Goal: Task Accomplishment & Management: Use online tool/utility

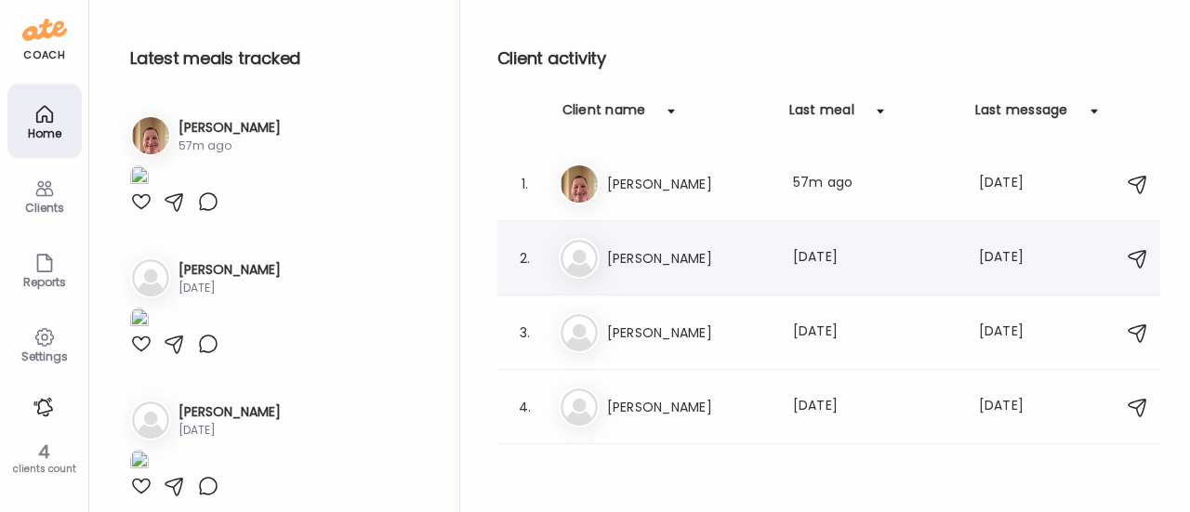
scroll to position [251, 0]
click at [665, 175] on h3 "[PERSON_NAME]" at bounding box center [689, 184] width 164 height 22
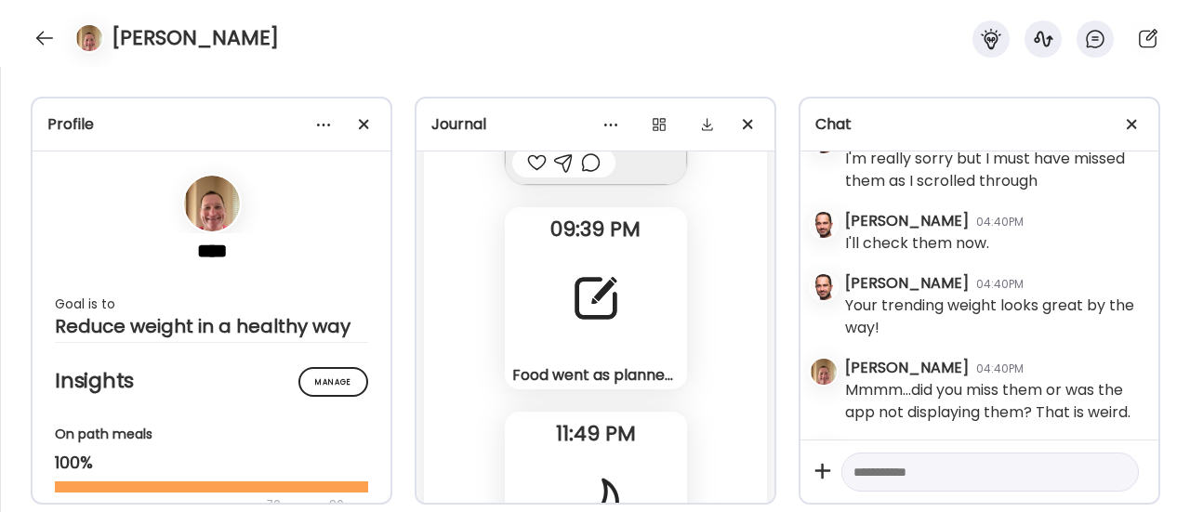
scroll to position [105457, 0]
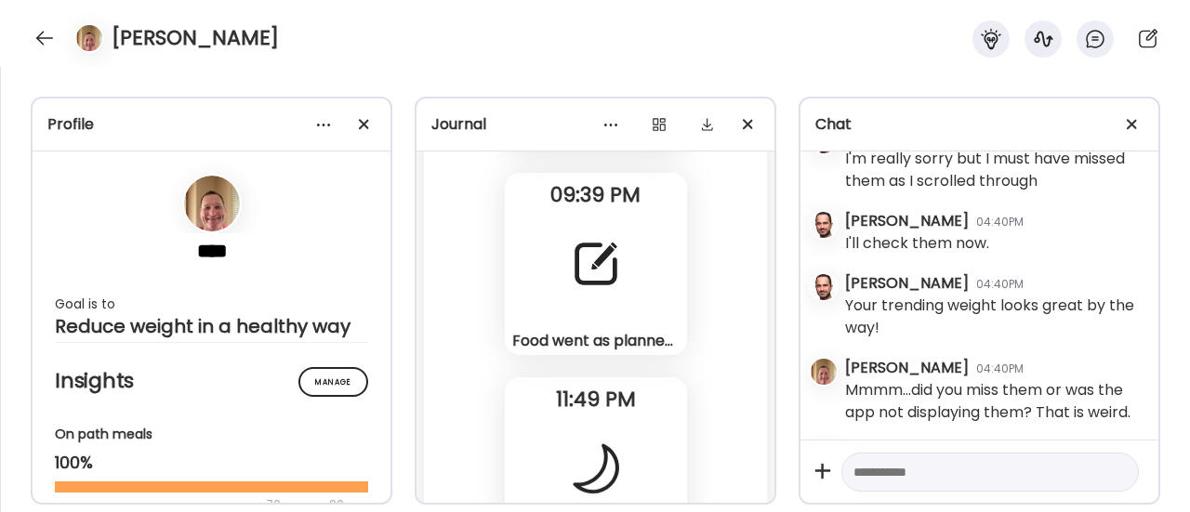
click at [597, 254] on div at bounding box center [595, 264] width 67 height 67
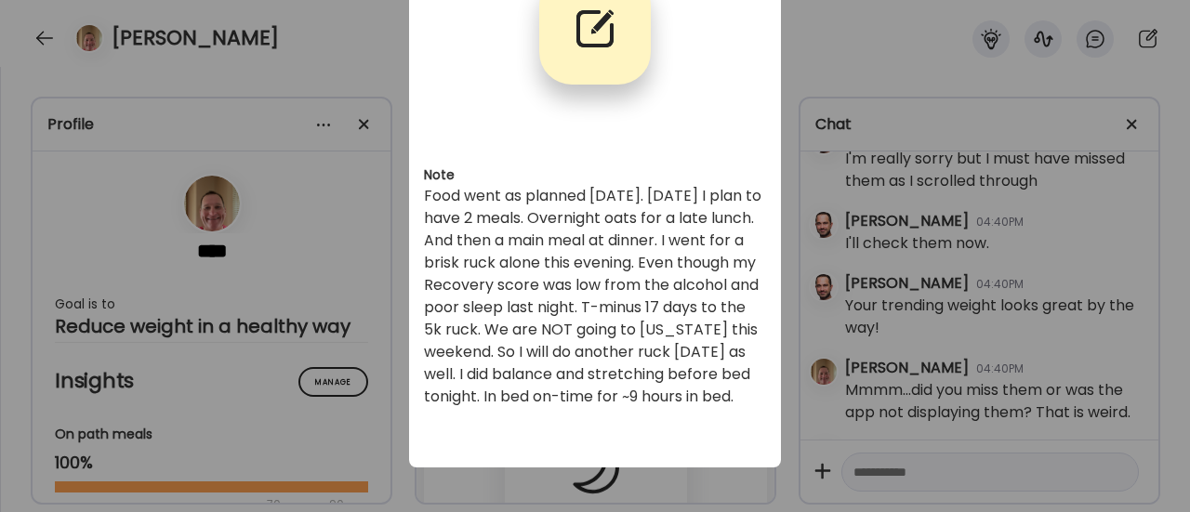
scroll to position [143, 0]
click at [335, 321] on div "Ate Coach Dashboard Wahoo! It’s official Take a moment to set up your Coach Pro…" at bounding box center [595, 256] width 1190 height 512
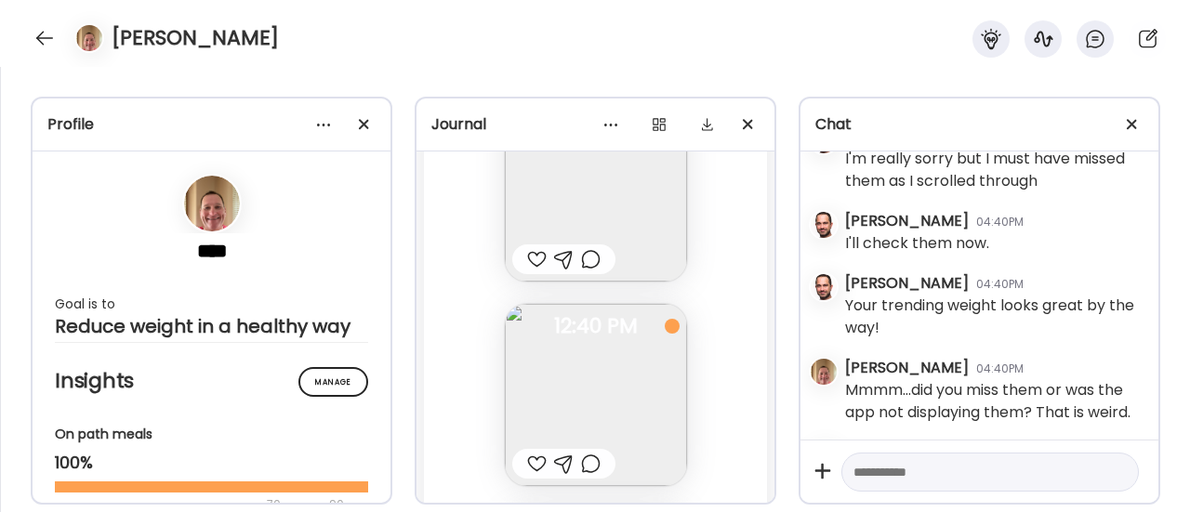
scroll to position [102949, 0]
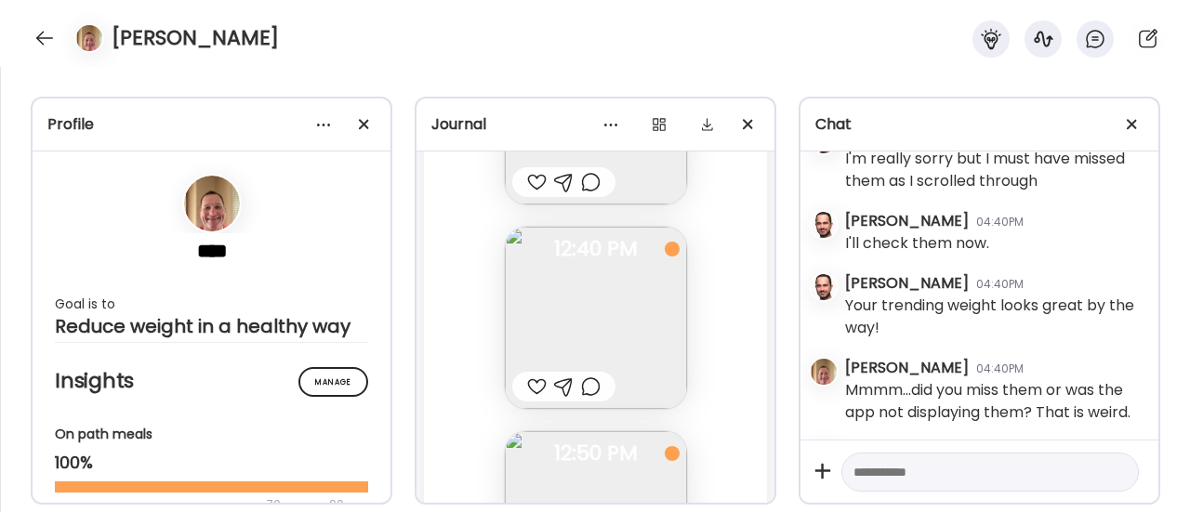
click at [534, 174] on div at bounding box center [537, 182] width 20 height 22
click at [527, 387] on div at bounding box center [537, 387] width 20 height 22
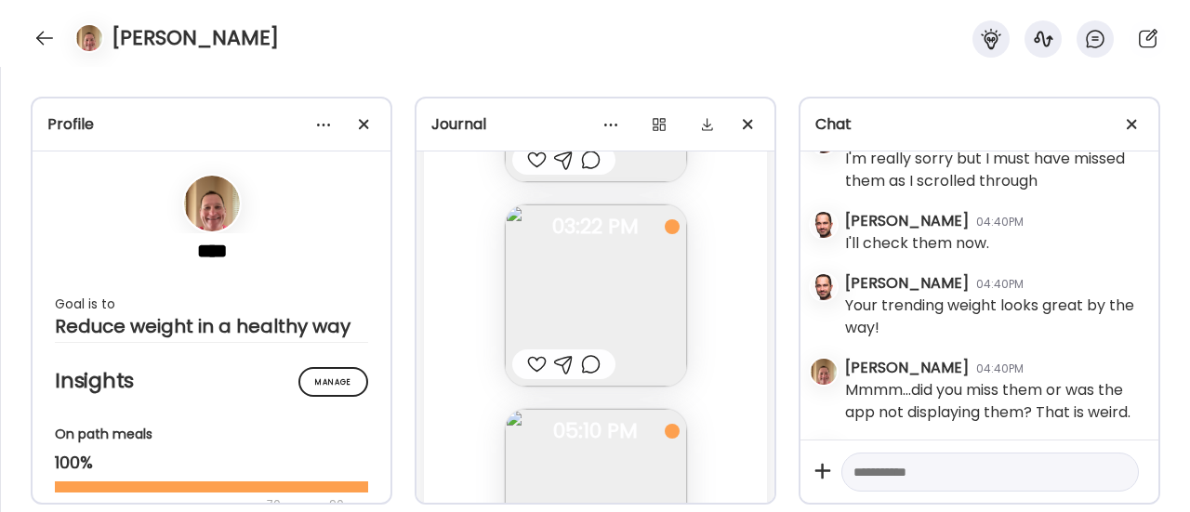
scroll to position [103784, 0]
click at [560, 285] on img at bounding box center [596, 301] width 182 height 182
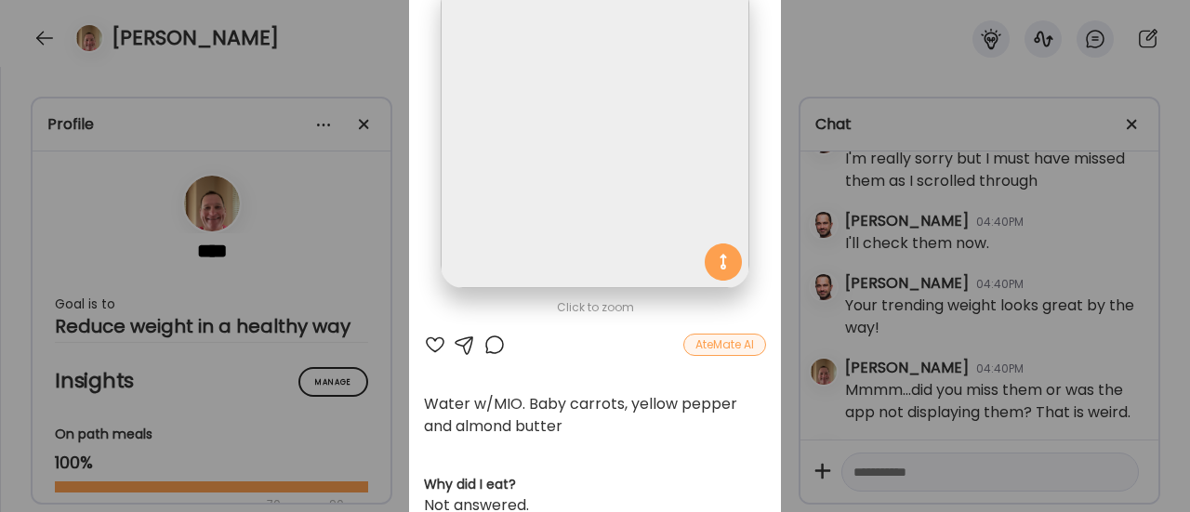
scroll to position [139, 0]
click at [491, 341] on div at bounding box center [494, 343] width 22 height 22
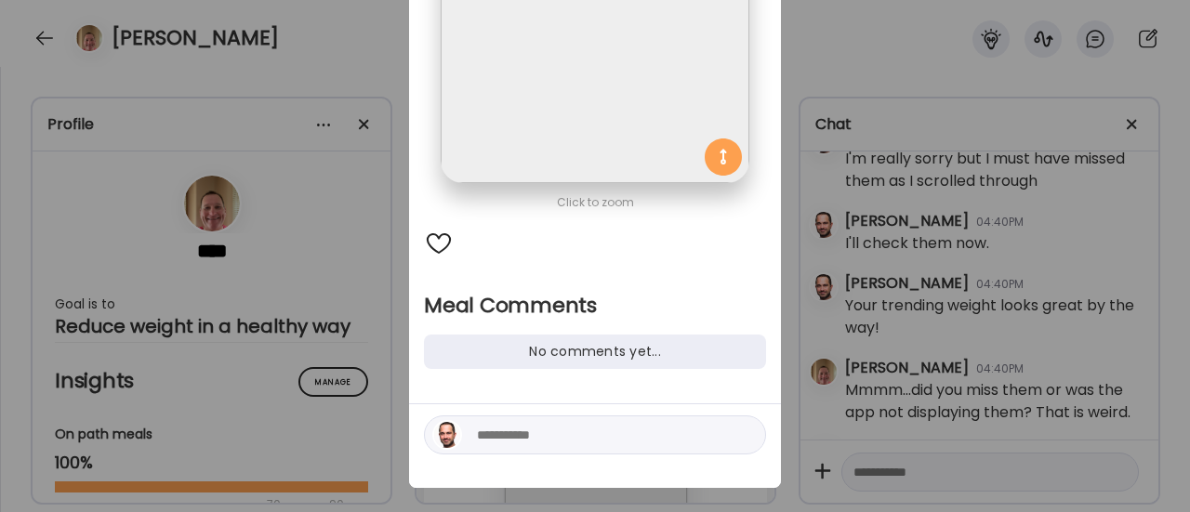
scroll to position [248, 0]
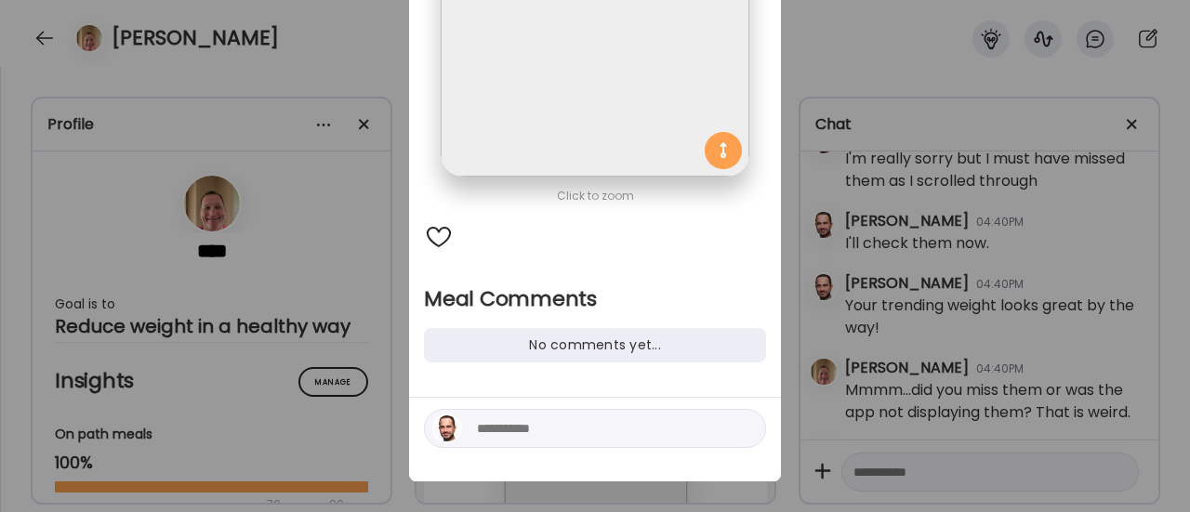
click at [491, 434] on textarea at bounding box center [602, 428] width 251 height 22
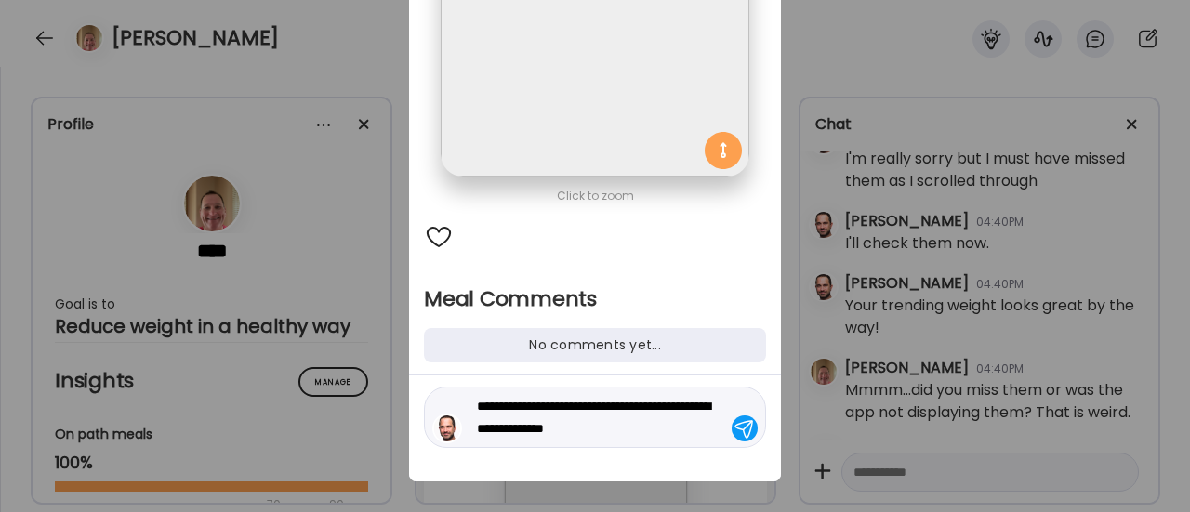
type textarea "**********"
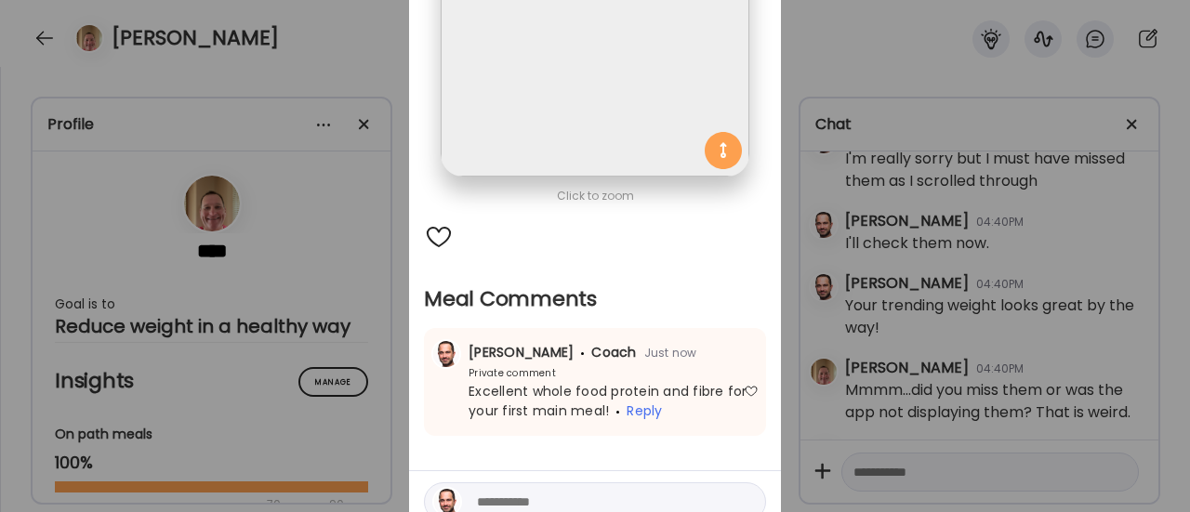
click at [357, 323] on div "Ate Coach Dashboard Wahoo! It’s official Take a moment to set up your Coach Pro…" at bounding box center [595, 256] width 1190 height 512
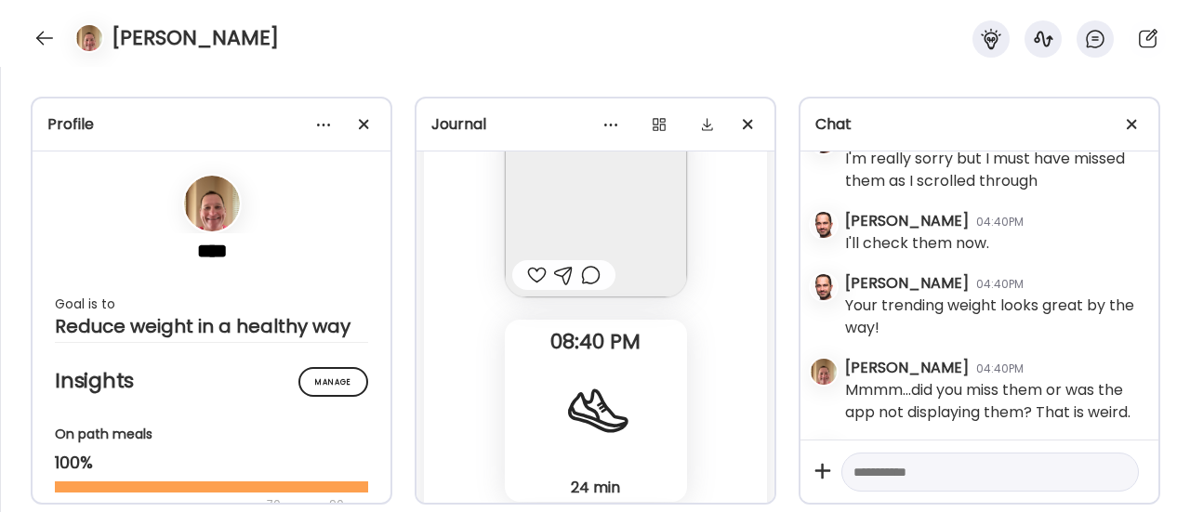
scroll to position [104675, 0]
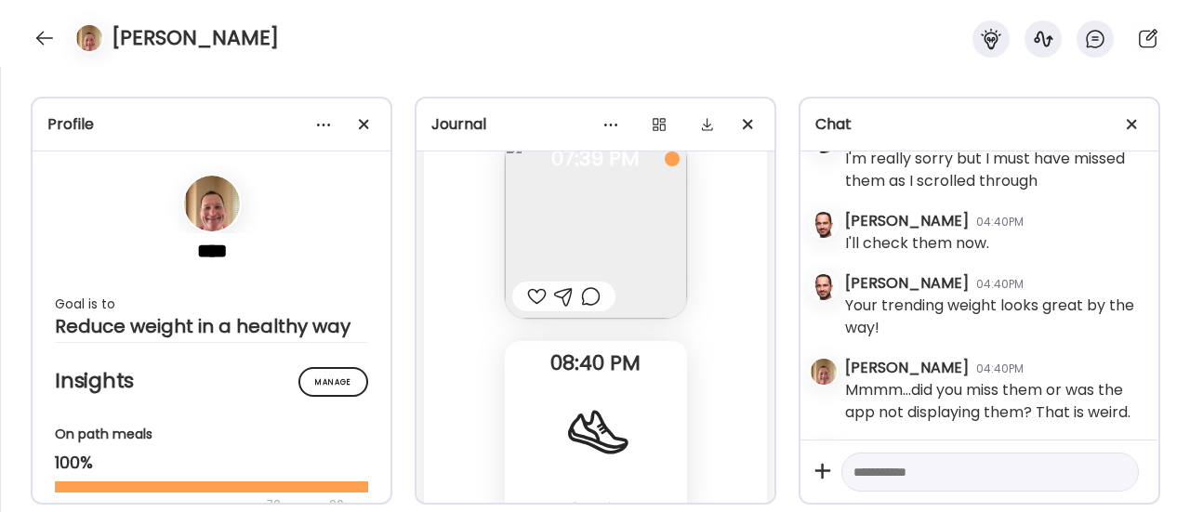
click at [583, 297] on div at bounding box center [591, 296] width 20 height 22
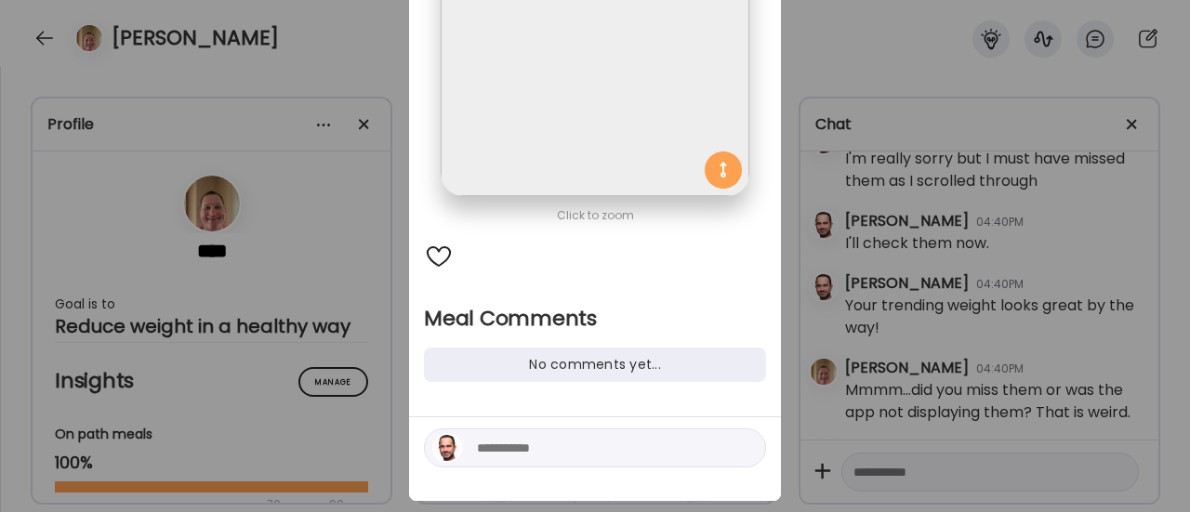
scroll to position [248, 0]
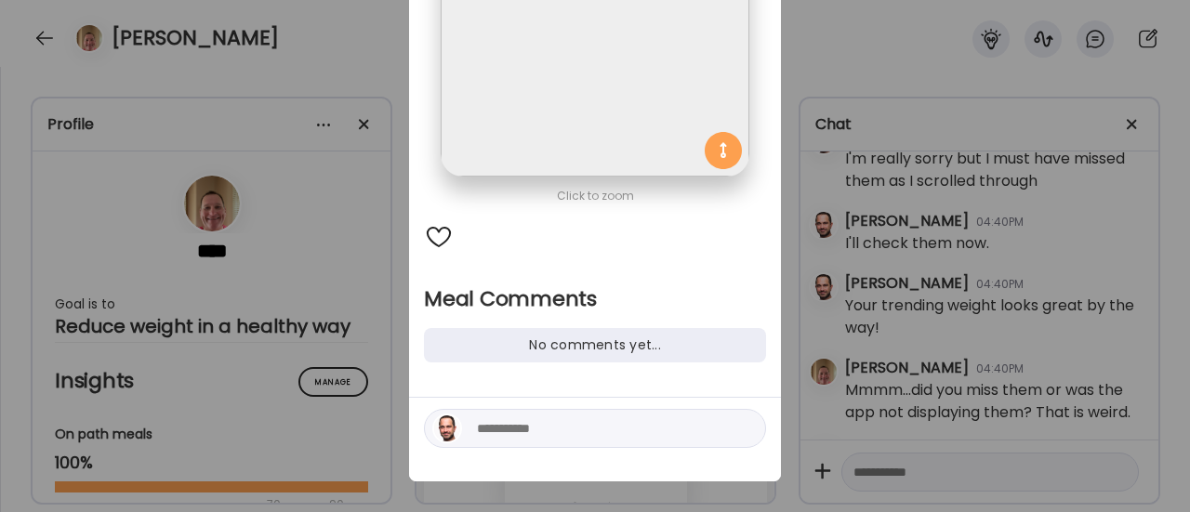
click at [513, 431] on textarea at bounding box center [602, 428] width 251 height 22
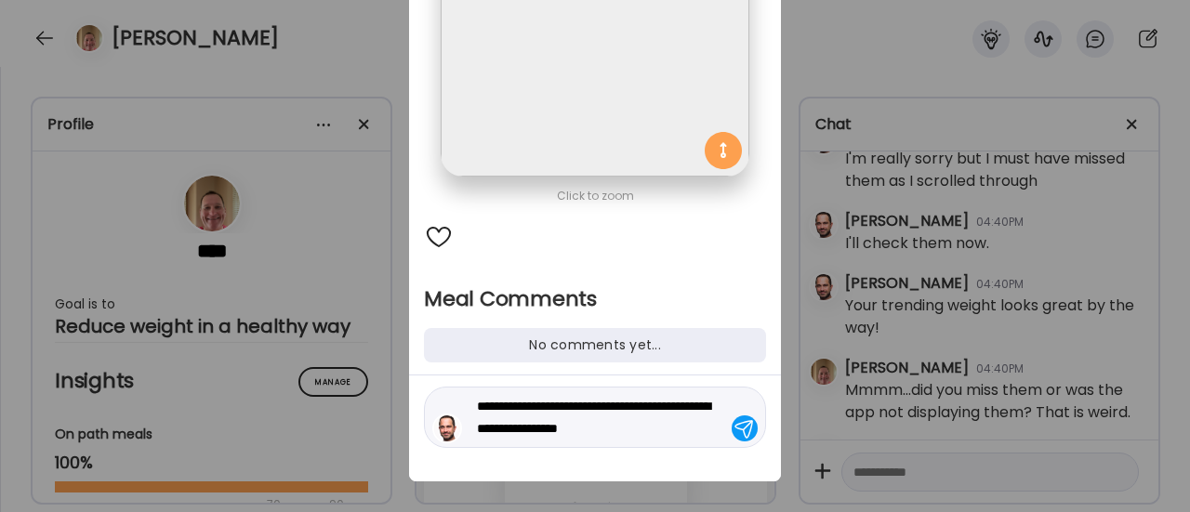
type textarea "**********"
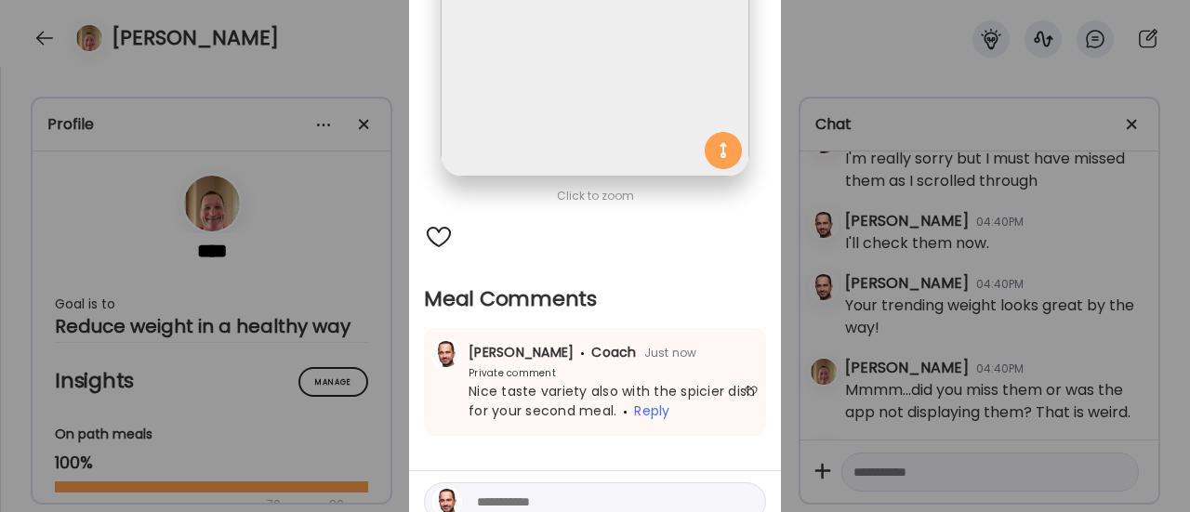
click at [340, 375] on div "Ate Coach Dashboard Wahoo! It’s official Take a moment to set up your Coach Pro…" at bounding box center [595, 256] width 1190 height 512
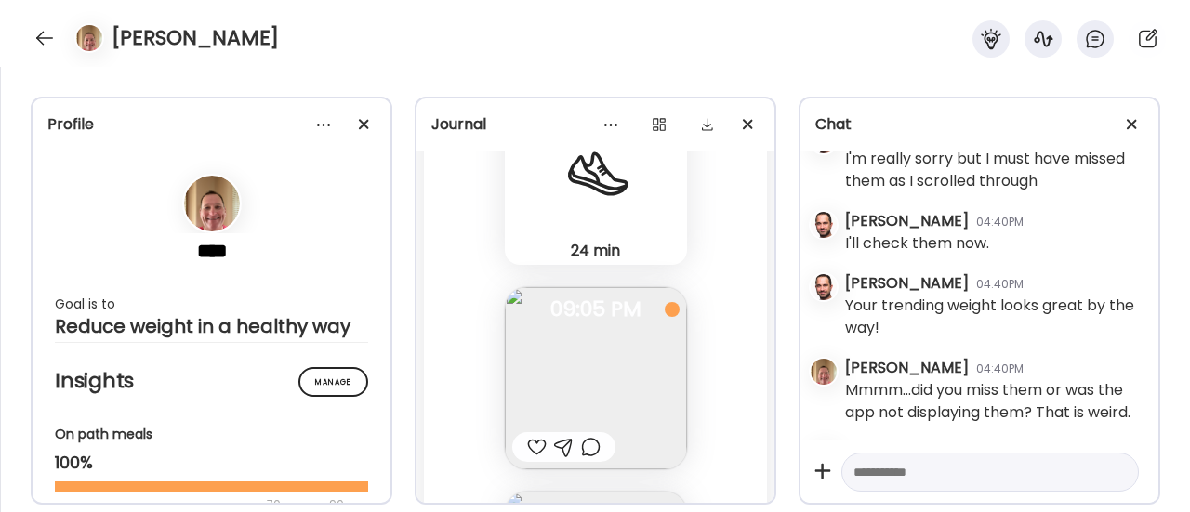
scroll to position [104993, 0]
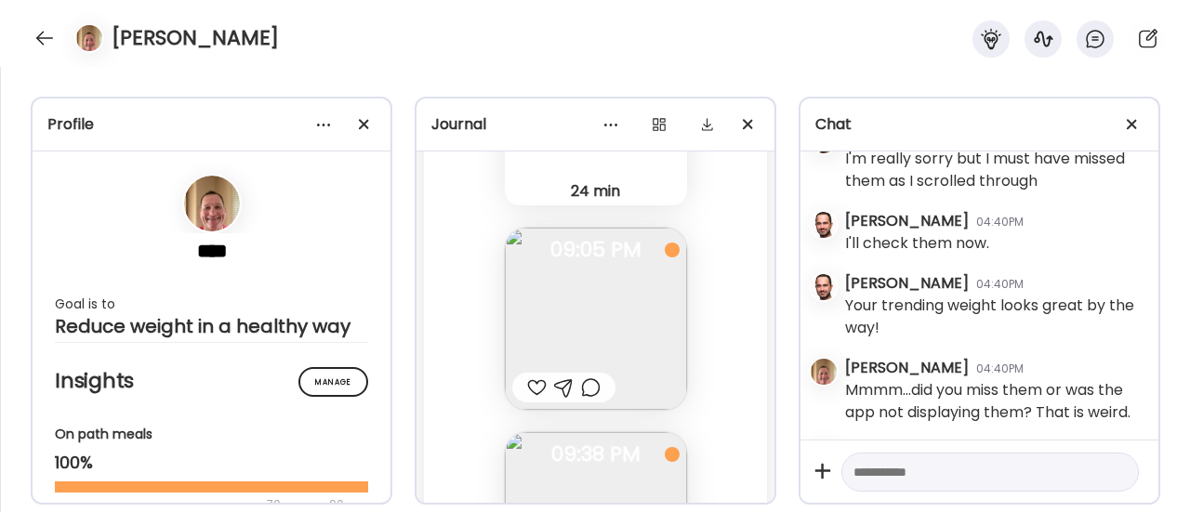
click at [581, 386] on div at bounding box center [591, 387] width 20 height 22
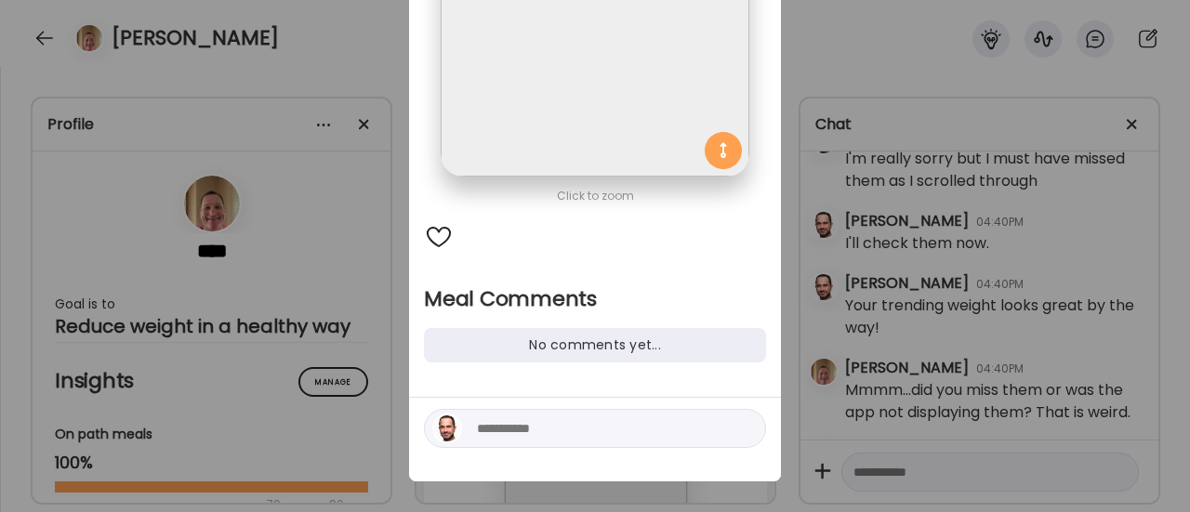
click at [496, 421] on textarea at bounding box center [602, 428] width 251 height 22
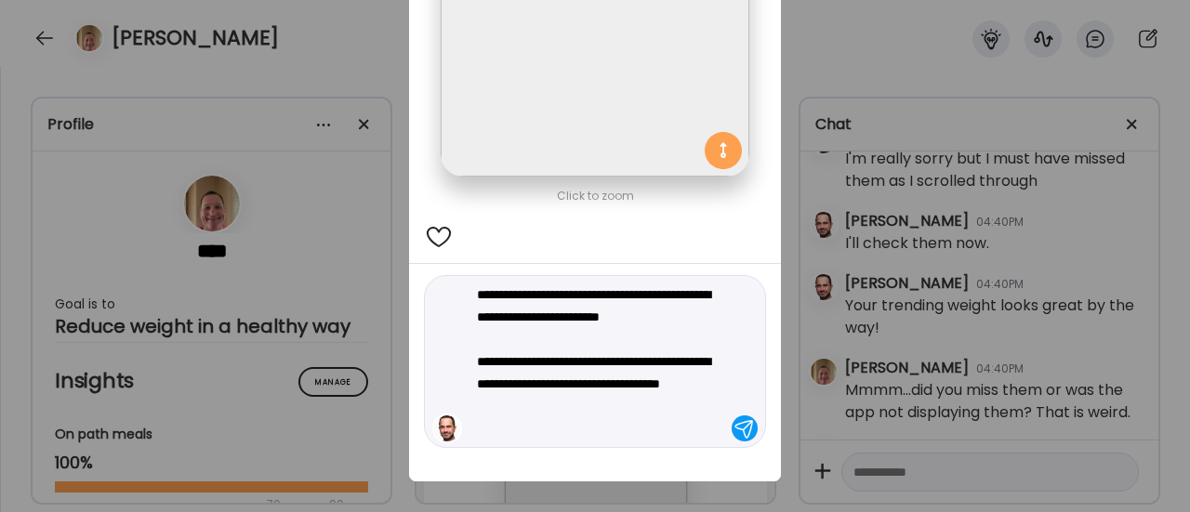
type textarea "**********"
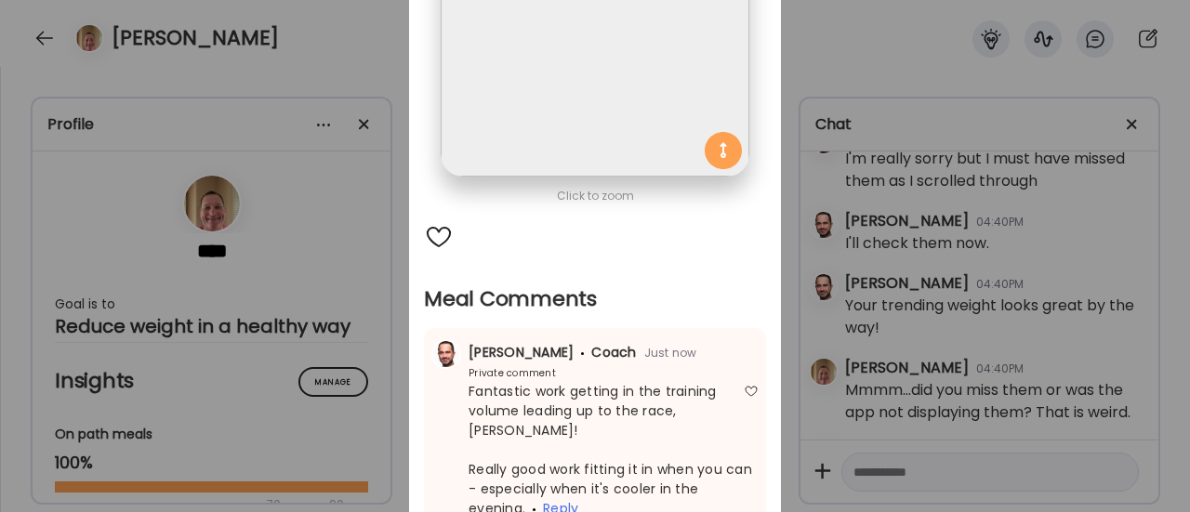
click at [363, 363] on div "Ate Coach Dashboard Wahoo! It’s official Take a moment to set up your Coach Pro…" at bounding box center [595, 256] width 1190 height 512
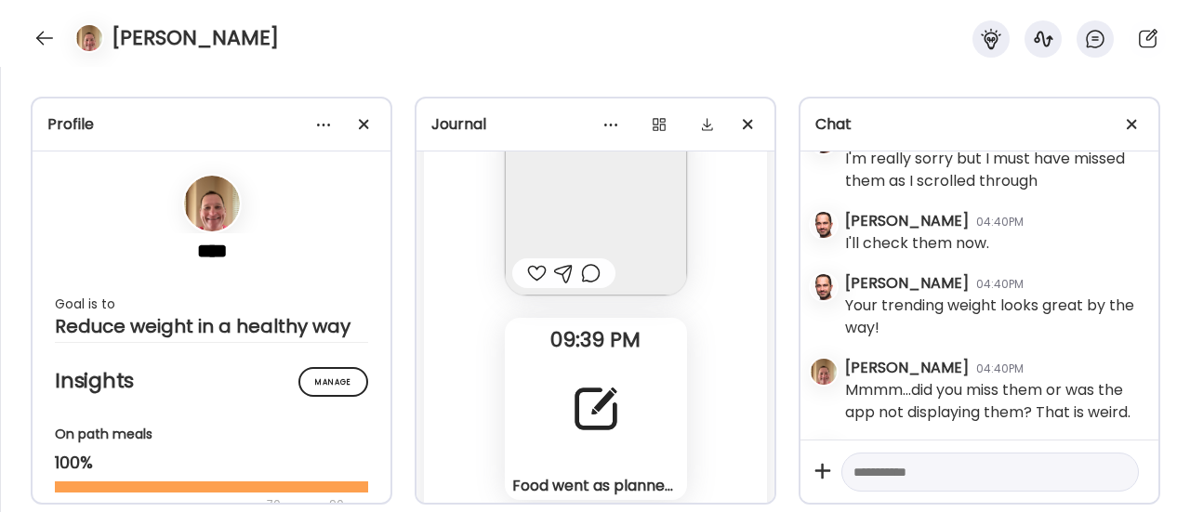
scroll to position [105313, 0]
click at [532, 267] on div at bounding box center [537, 272] width 20 height 22
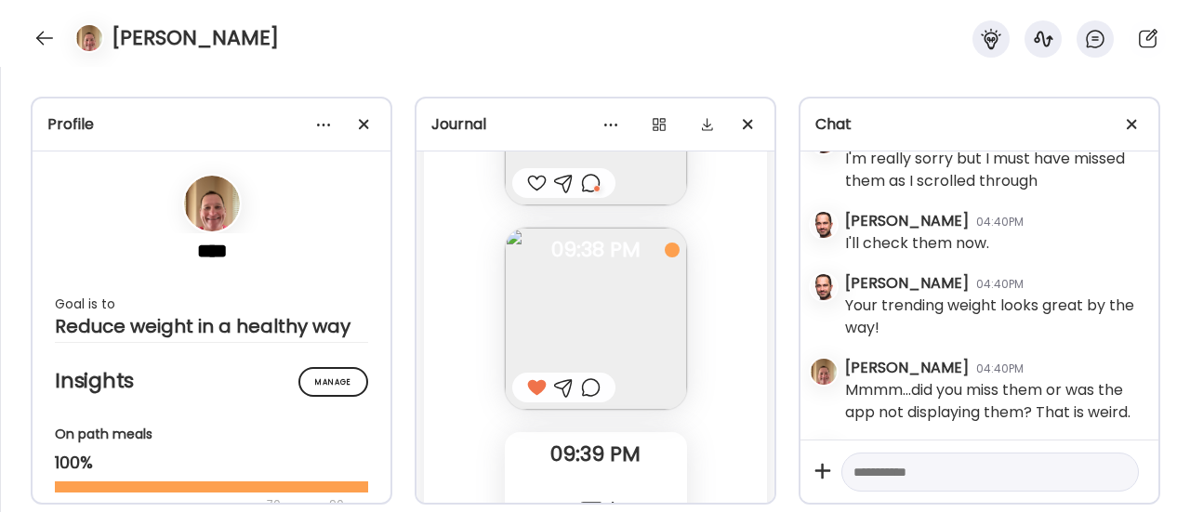
scroll to position [105198, 0]
click at [584, 386] on div at bounding box center [591, 387] width 20 height 22
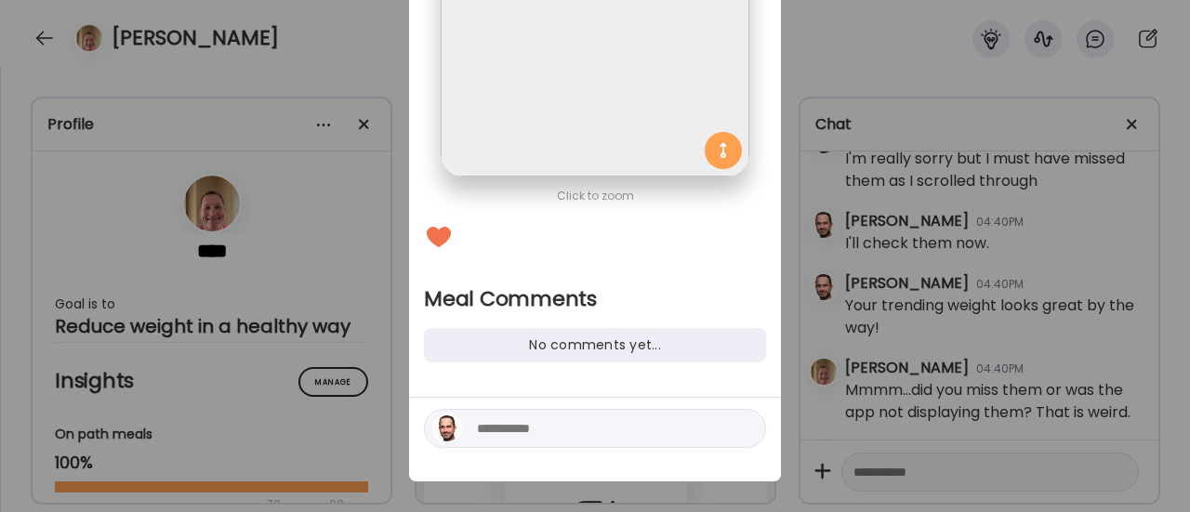
click at [511, 432] on textarea at bounding box center [602, 428] width 251 height 22
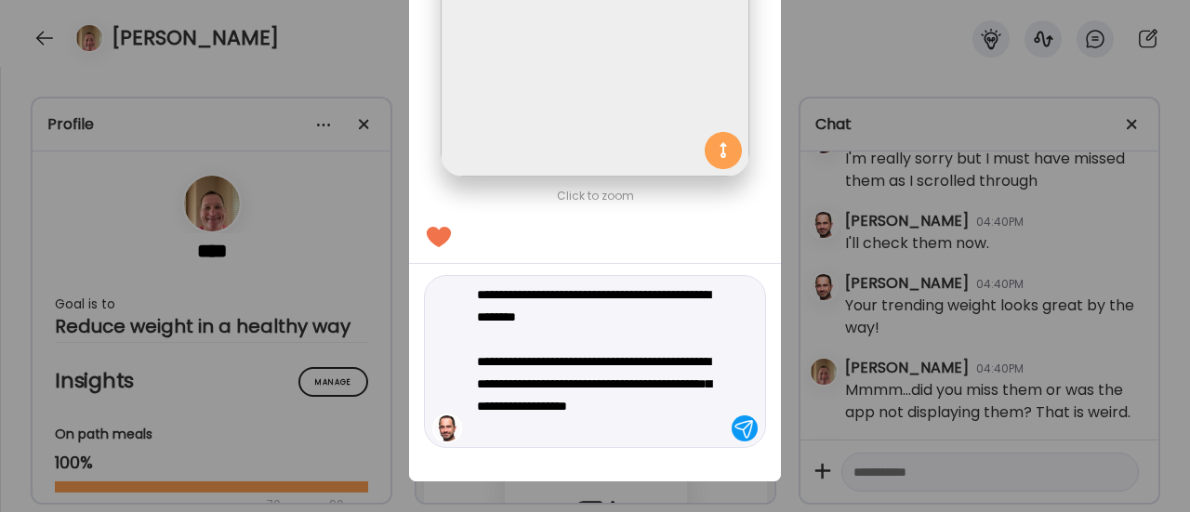
type textarea "**********"
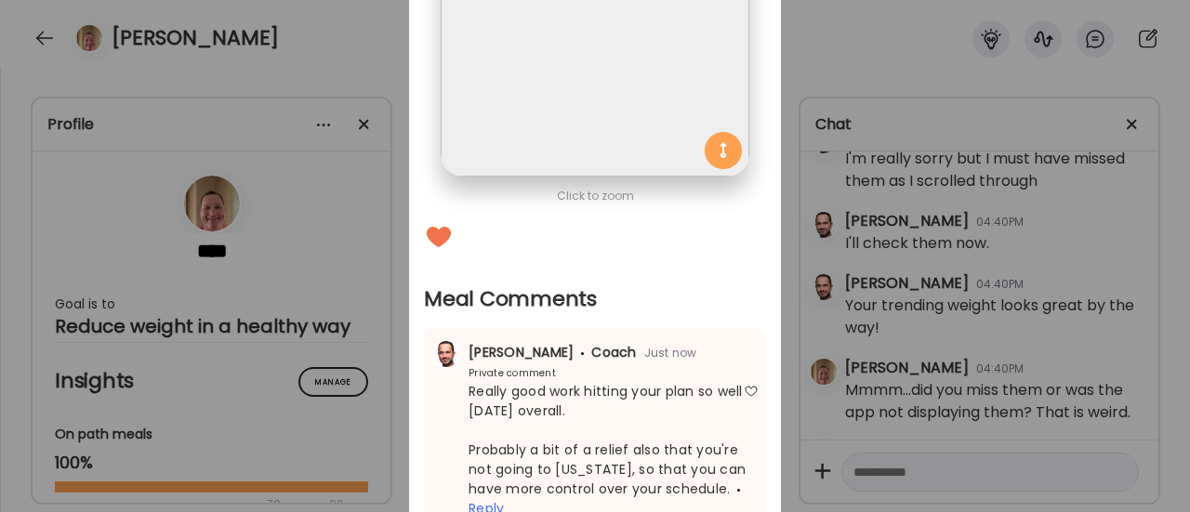
click at [391, 421] on div "Ate Coach Dashboard Wahoo! It’s official Take a moment to set up your Coach Pro…" at bounding box center [595, 256] width 1190 height 512
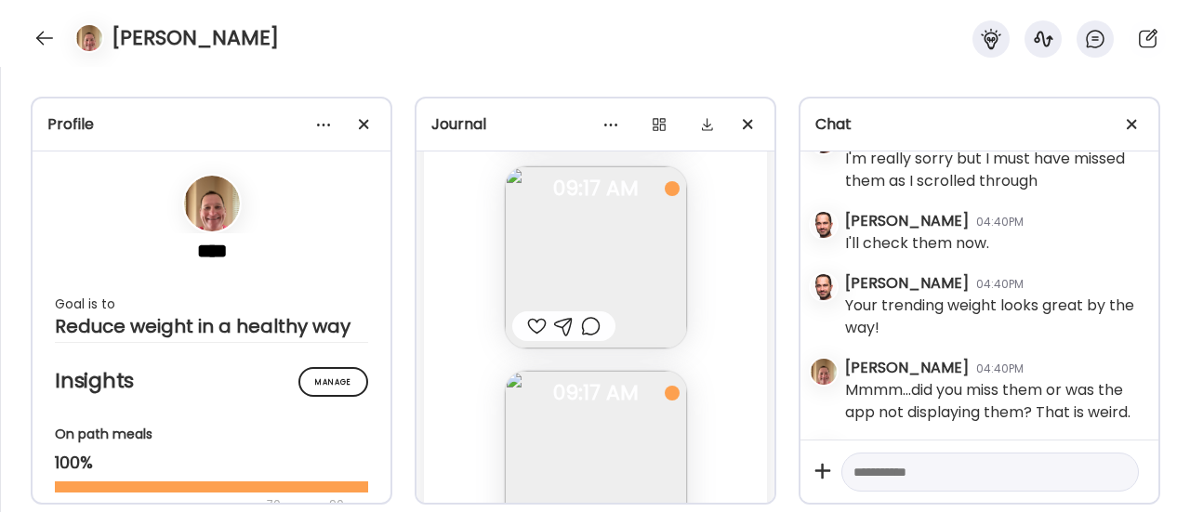
scroll to position [106289, 0]
click at [583, 282] on img at bounding box center [596, 256] width 182 height 182
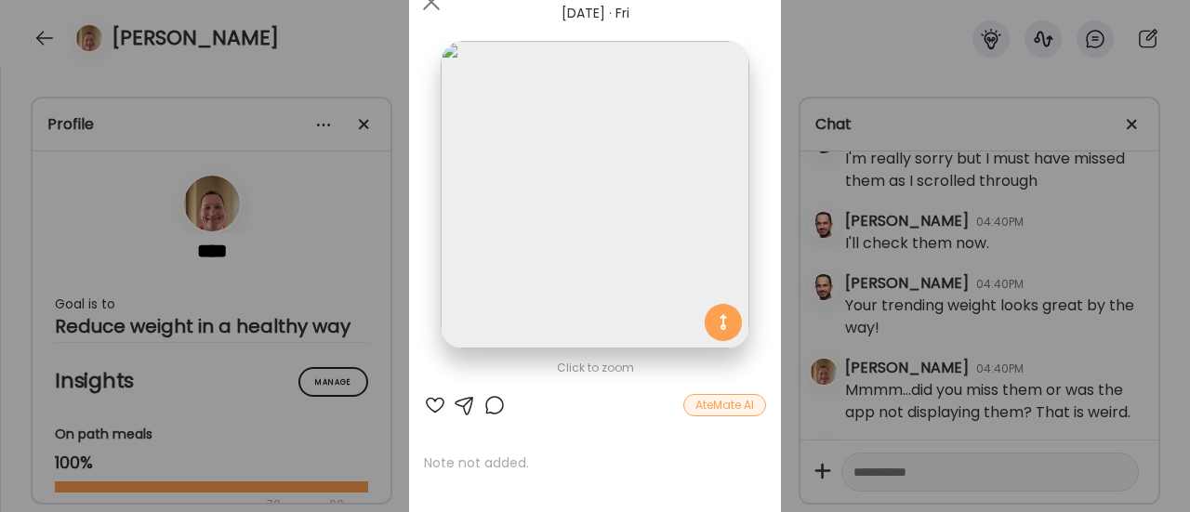
scroll to position [67, 0]
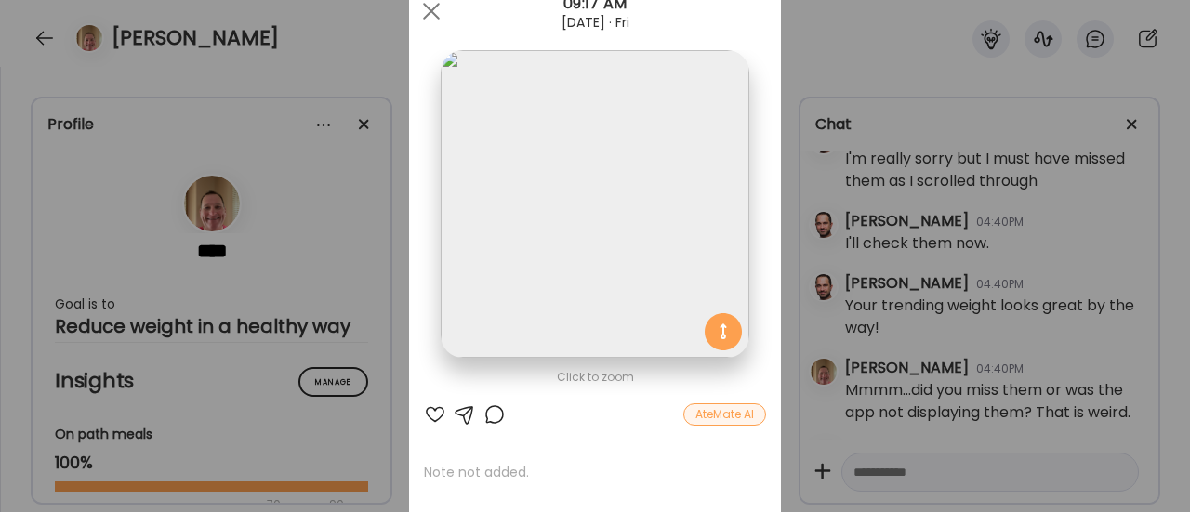
click at [489, 415] on div at bounding box center [494, 414] width 22 height 22
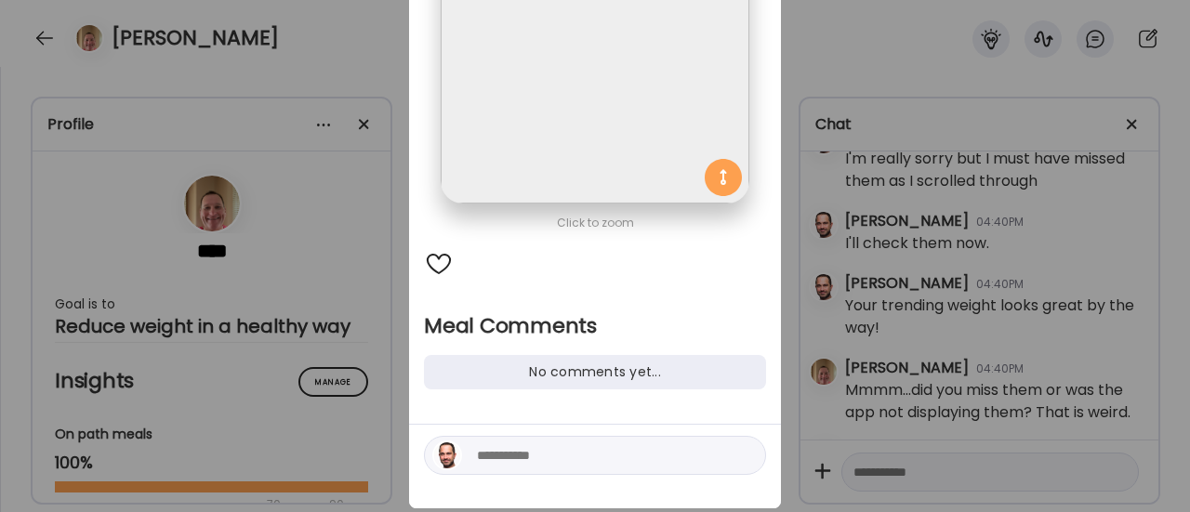
scroll to position [220, 0]
click at [493, 460] on textarea at bounding box center [602, 456] width 251 height 22
type textarea "**********"
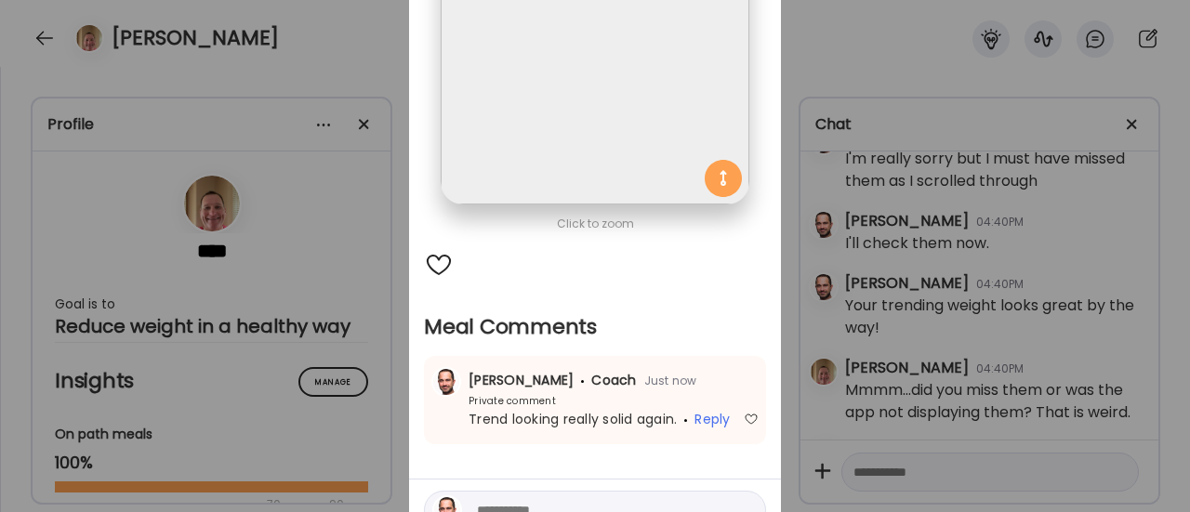
click at [350, 399] on div "Ate Coach Dashboard Wahoo! It’s official Take a moment to set up your Coach Pro…" at bounding box center [595, 256] width 1190 height 512
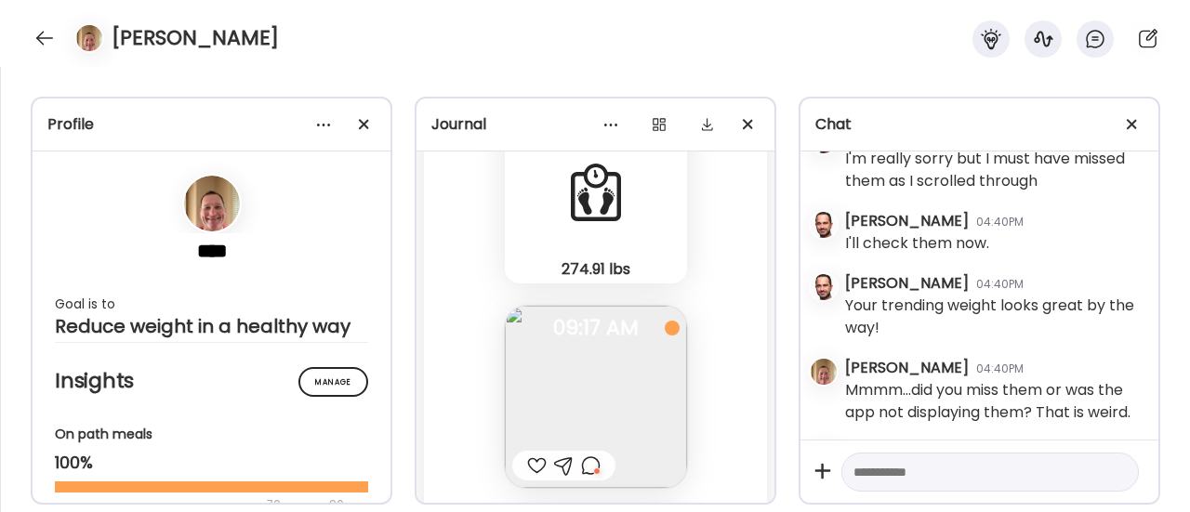
scroll to position [106198, 0]
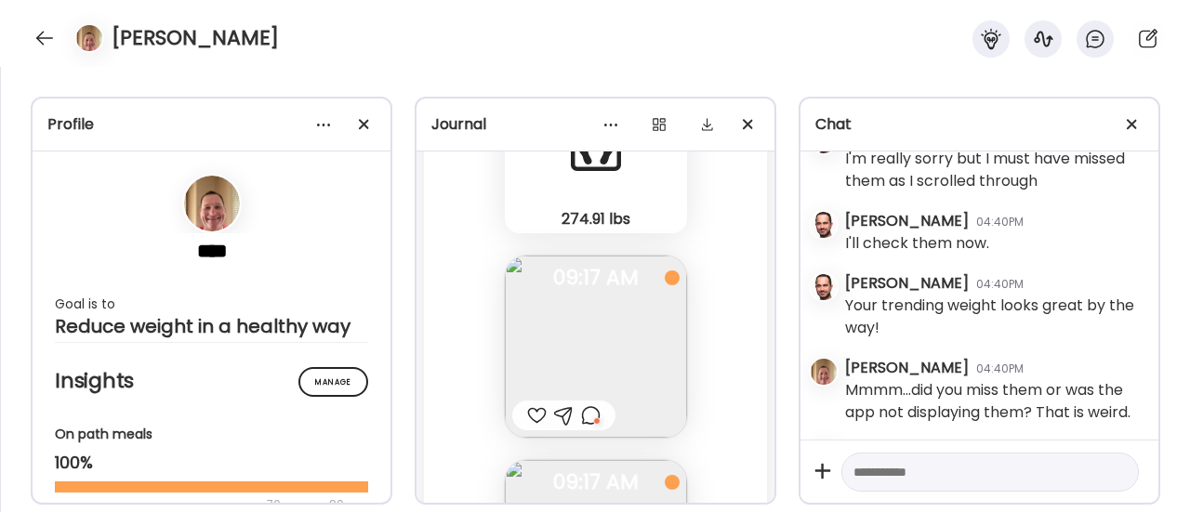
click at [591, 342] on img at bounding box center [596, 347] width 182 height 182
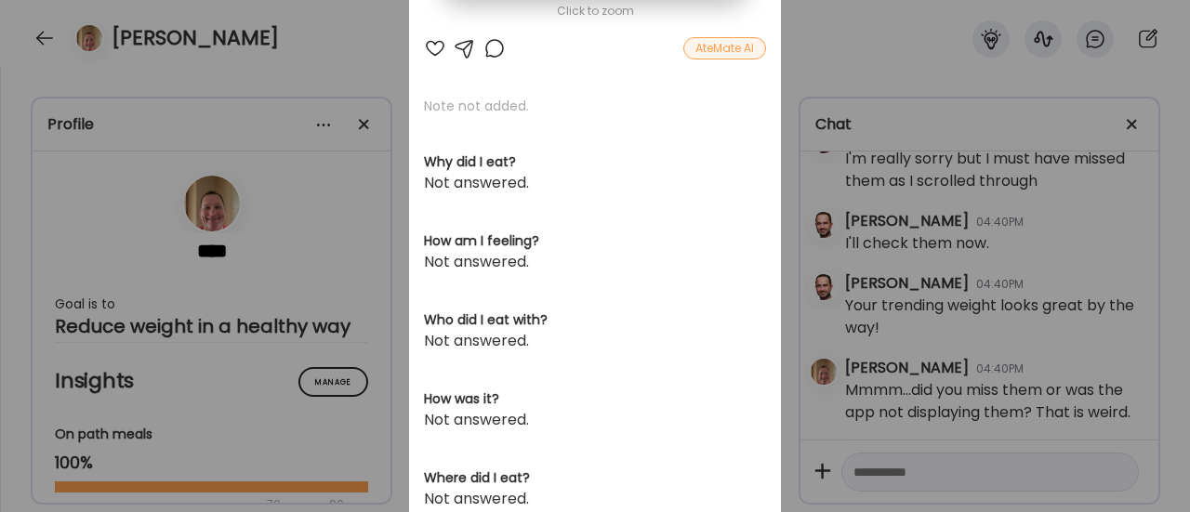
scroll to position [434, 0]
click at [277, 211] on div "Ate Coach Dashboard Wahoo! It’s official Take a moment to set up your Coach Pro…" at bounding box center [595, 256] width 1190 height 512
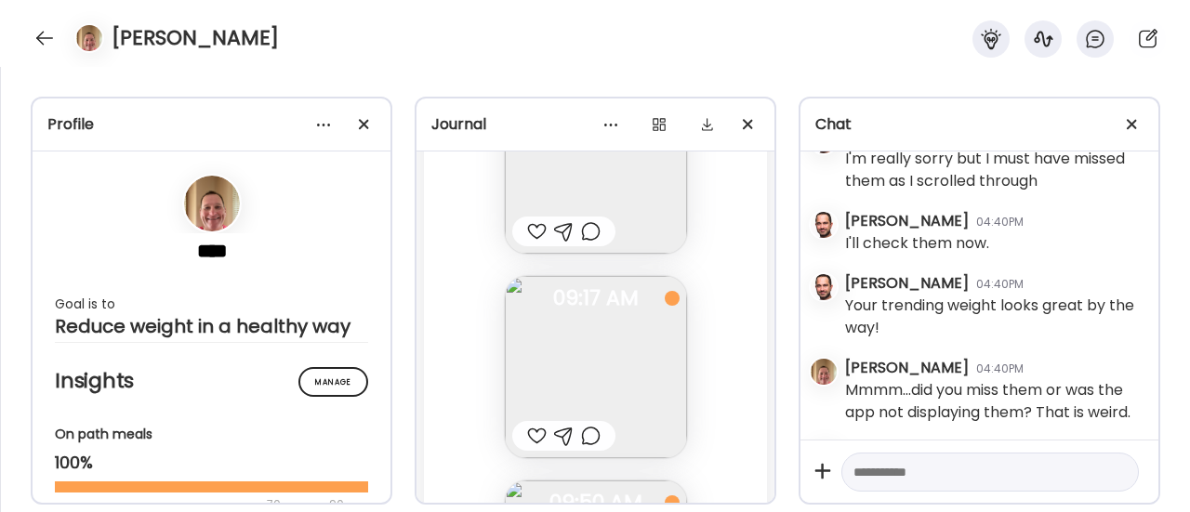
scroll to position [106591, 0]
click at [581, 432] on div at bounding box center [591, 431] width 20 height 22
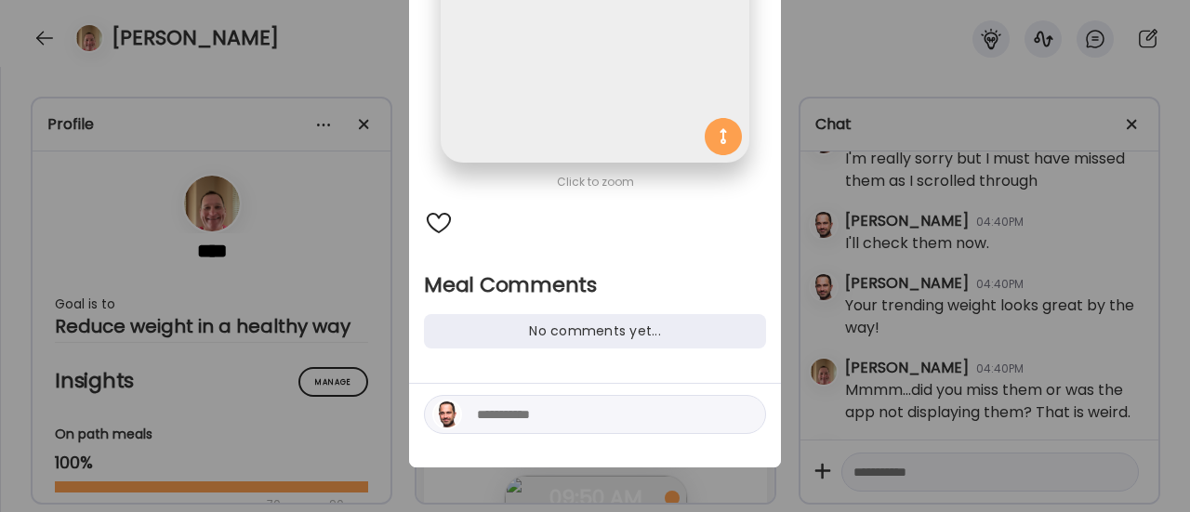
scroll to position [262, 0]
click at [536, 414] on textarea at bounding box center [602, 414] width 251 height 22
type textarea "**********"
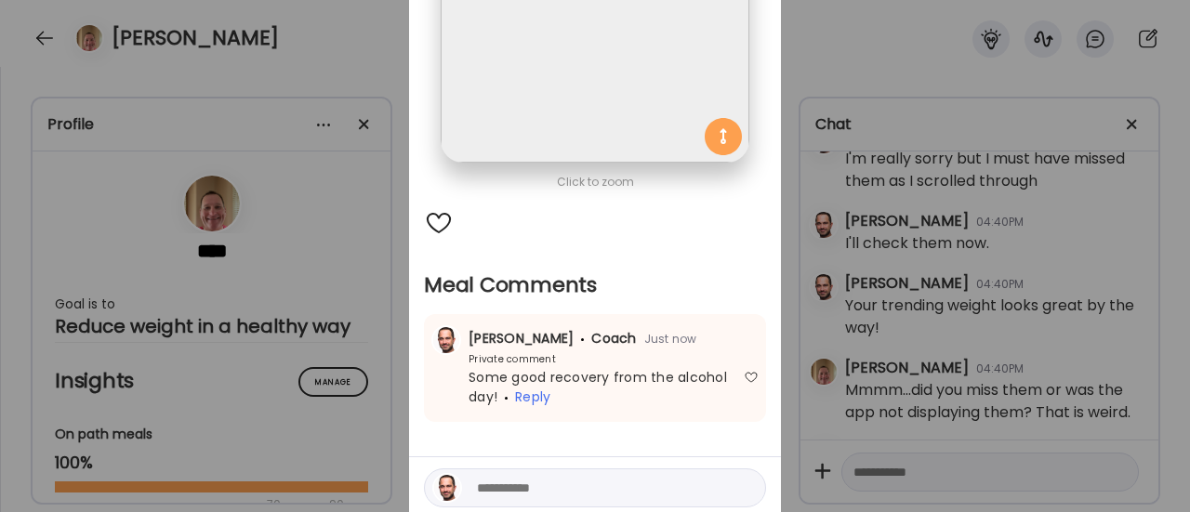
click at [389, 401] on div "Ate Coach Dashboard Wahoo! It’s official Take a moment to set up your Coach Pro…" at bounding box center [595, 256] width 1190 height 512
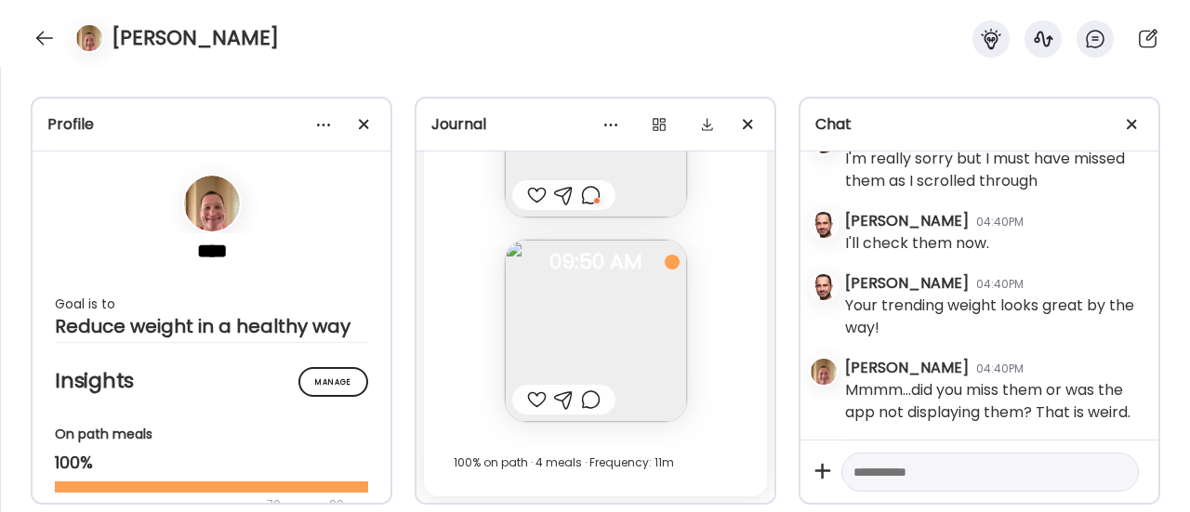
scroll to position [106825, 0]
click at [528, 393] on div at bounding box center [537, 401] width 20 height 22
click at [40, 36] on div at bounding box center [45, 38] width 30 height 30
